Goal: Task Accomplishment & Management: Use online tool/utility

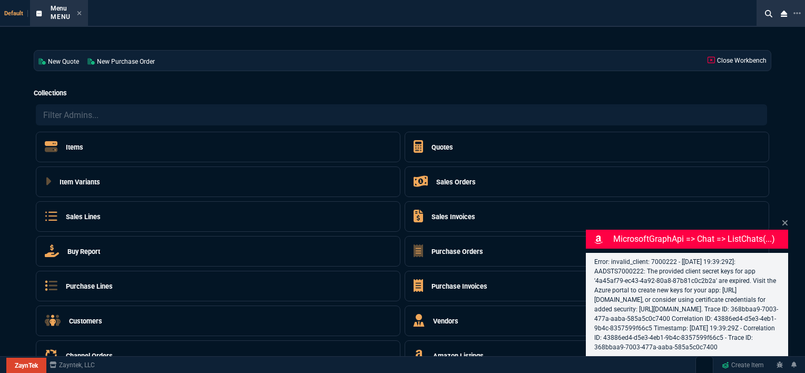
select select "12: ROSS"
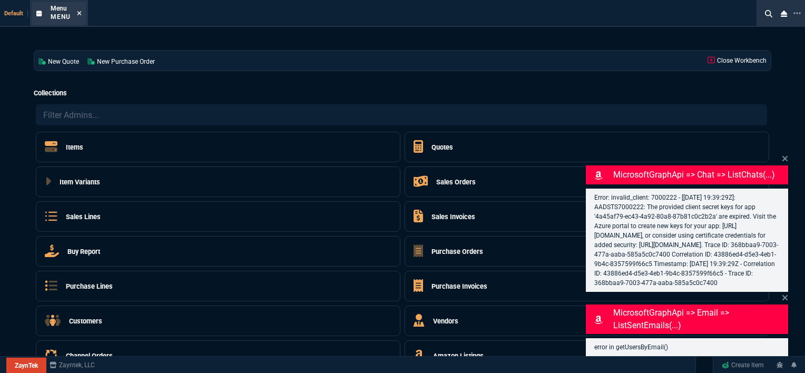
click at [79, 17] on fa-icon at bounding box center [79, 13] width 5 height 7
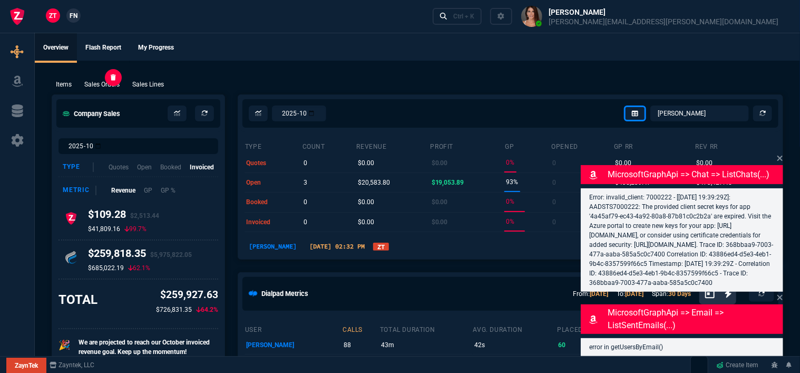
click at [96, 84] on p "Sales Orders" at bounding box center [101, 84] width 35 height 9
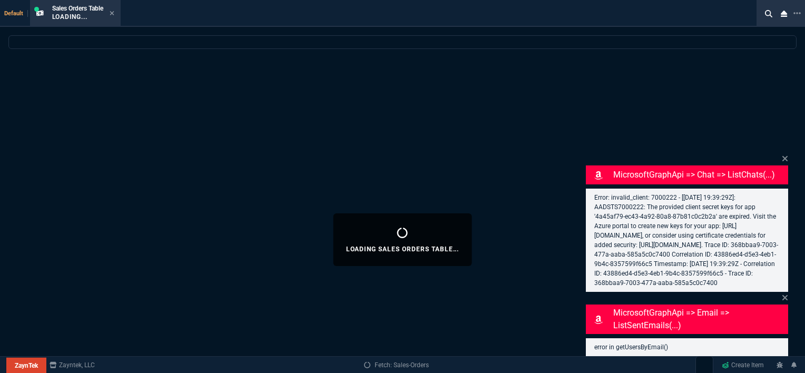
select select
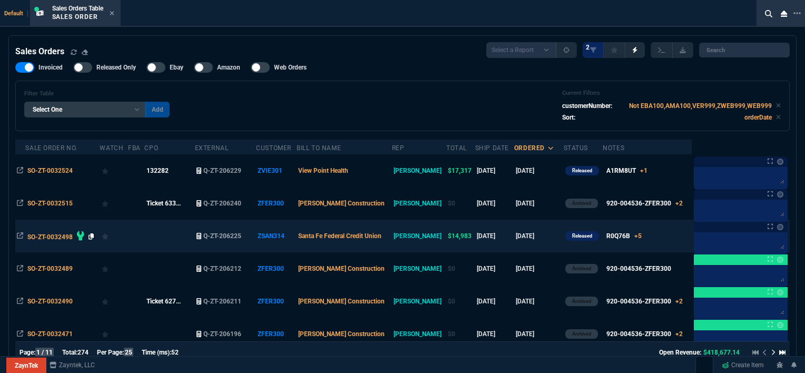
click at [89, 238] on icon at bounding box center [92, 236] width 6 height 6
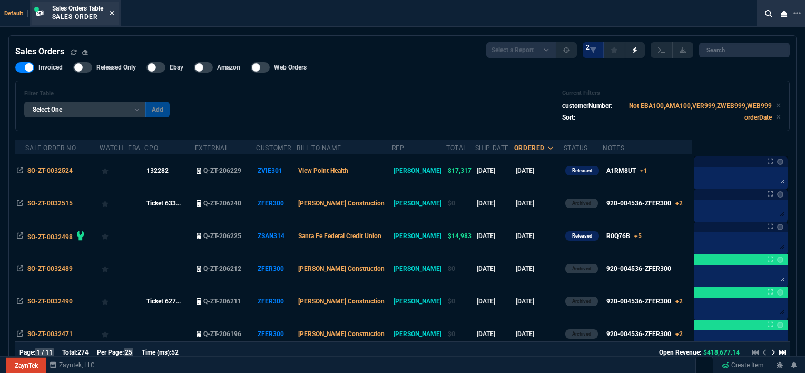
click at [113, 13] on icon at bounding box center [112, 13] width 4 height 4
